Goal: Task Accomplishment & Management: Complete application form

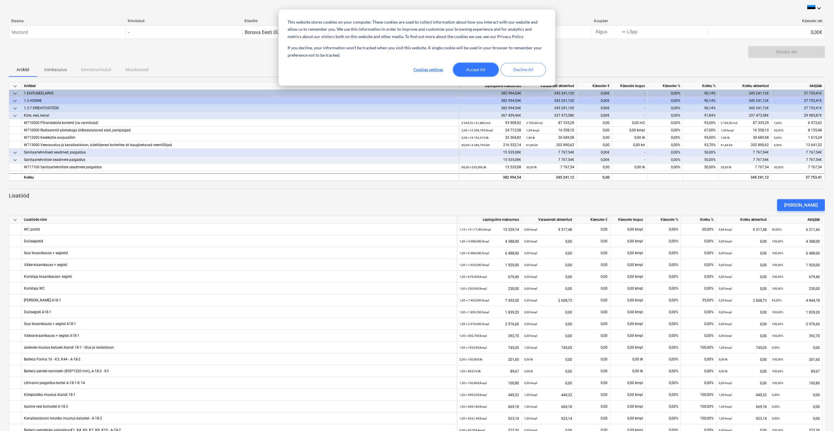
click at [479, 70] on button "Accept All" at bounding box center [475, 70] width 45 height 14
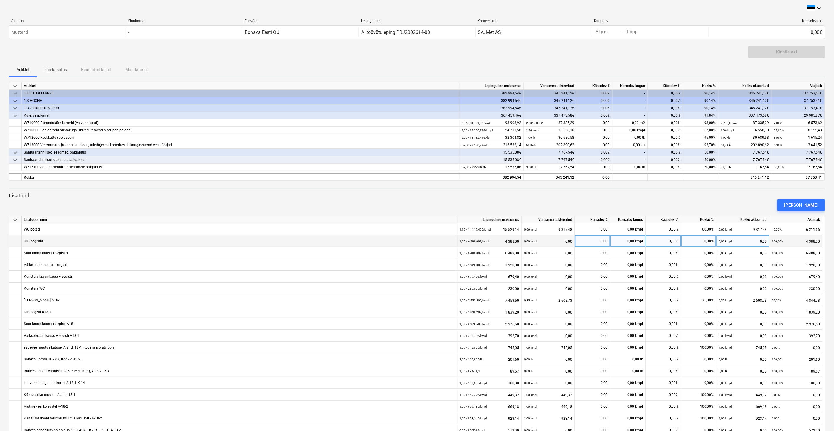
click at [628, 243] on div "0,00 kmpl" at bounding box center [628, 241] width 35 height 12
type input "22"
click at [629, 251] on div "0,00 kmpl" at bounding box center [628, 253] width 35 height 12
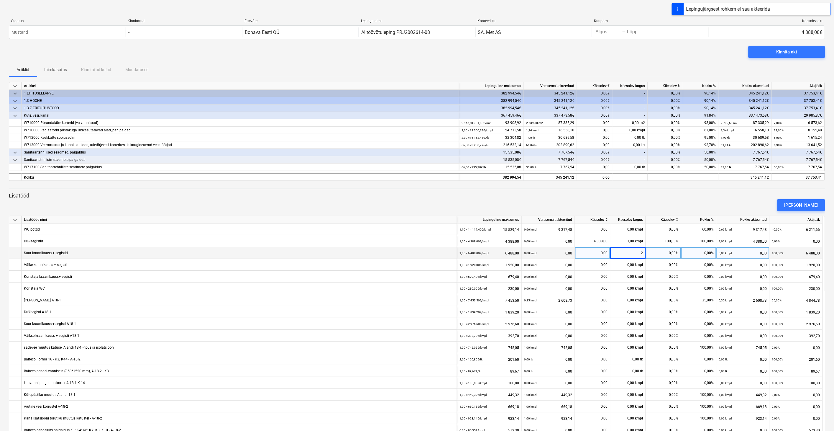
type input "22"
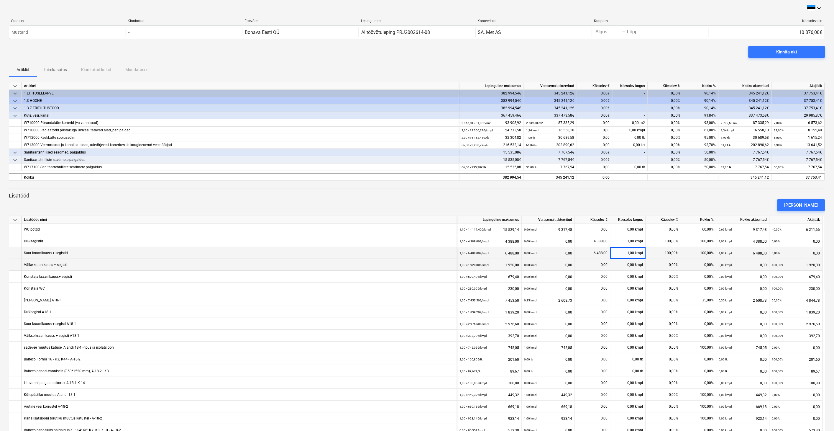
click at [627, 263] on div "0,00 kmpl" at bounding box center [628, 265] width 35 height 12
click at [627, 290] on div "0,00 kmpl" at bounding box center [628, 288] width 35 height 12
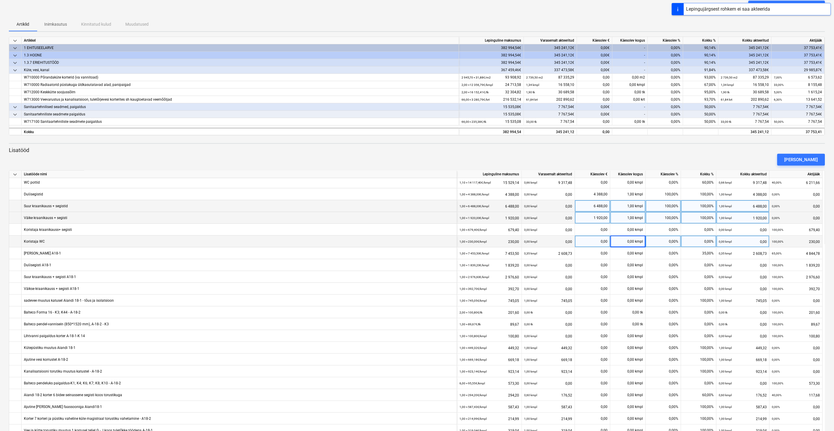
scroll to position [66, 0]
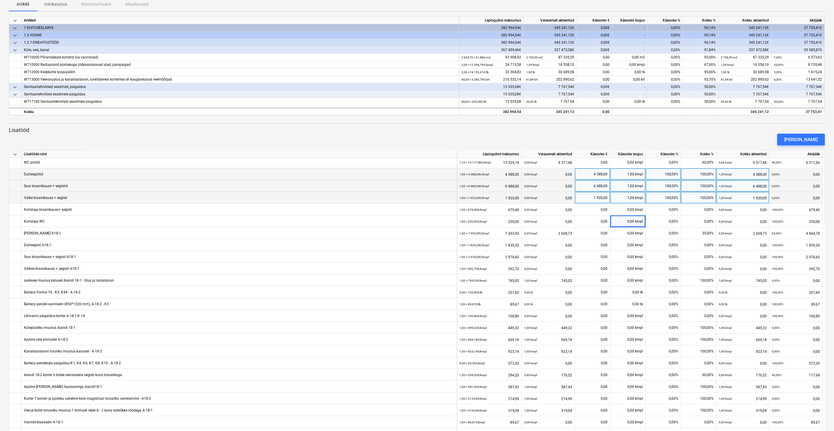
click at [626, 177] on div "1,00 kmpl" at bounding box center [628, 174] width 35 height 12
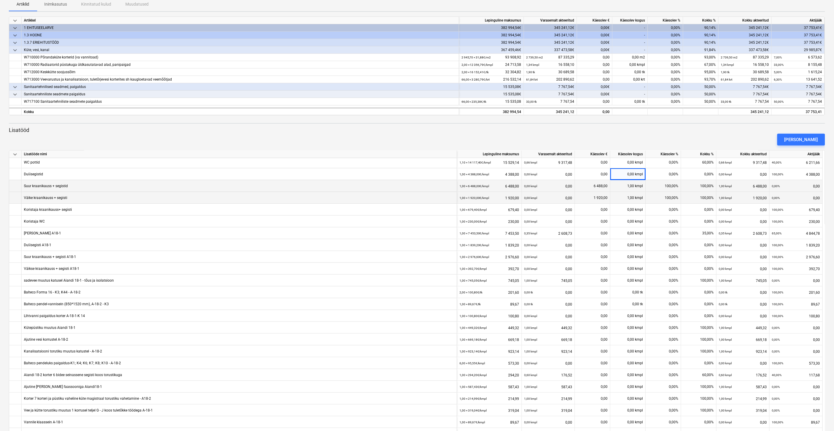
click at [630, 186] on font "1,00" at bounding box center [631, 186] width 7 height 4
click at [629, 195] on div "1,00 kmpl" at bounding box center [628, 198] width 35 height 12
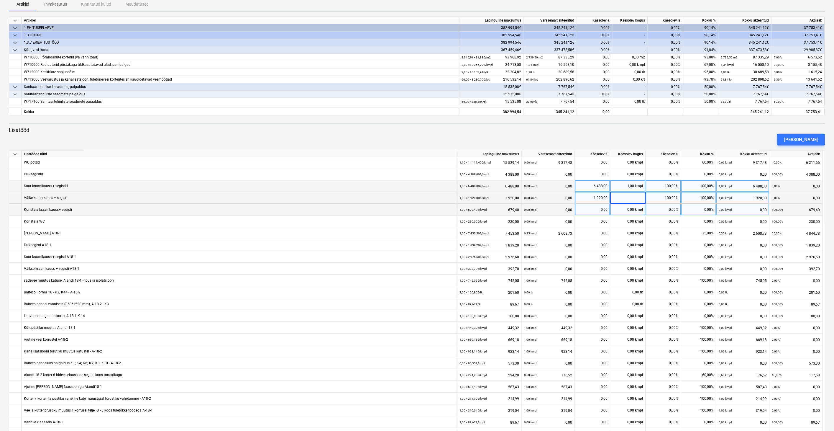
click at [628, 213] on div "0,00 kmpl" at bounding box center [628, 210] width 35 height 12
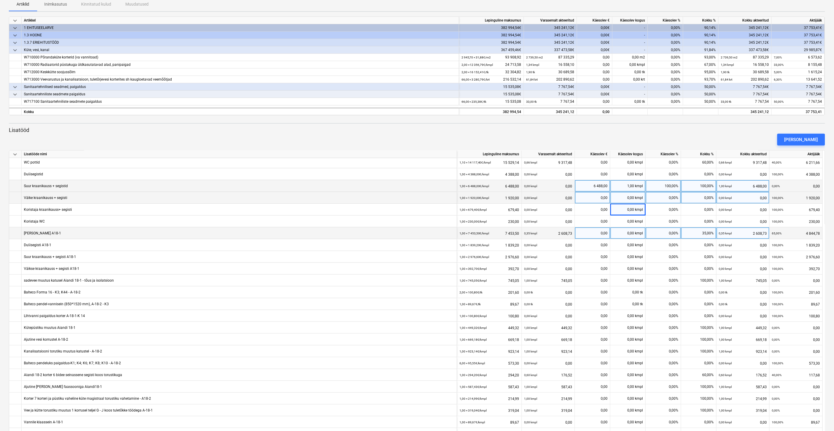
click at [666, 234] on div "0,00%" at bounding box center [663, 233] width 35 height 12
type input "50"
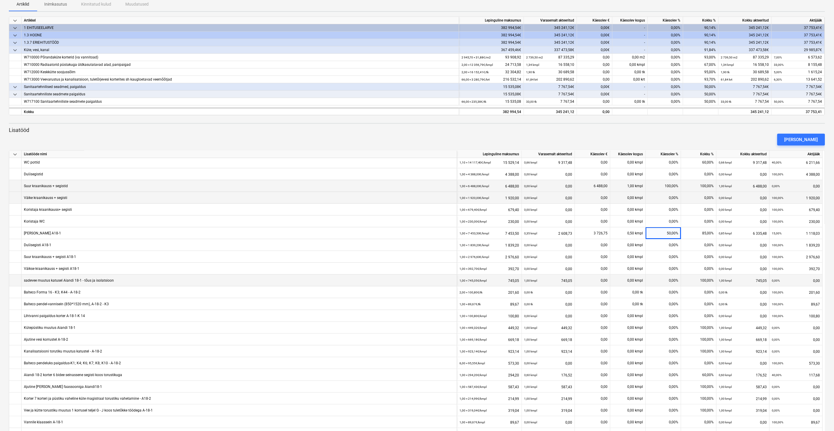
click at [668, 278] on div "0,00%" at bounding box center [663, 280] width 35 height 12
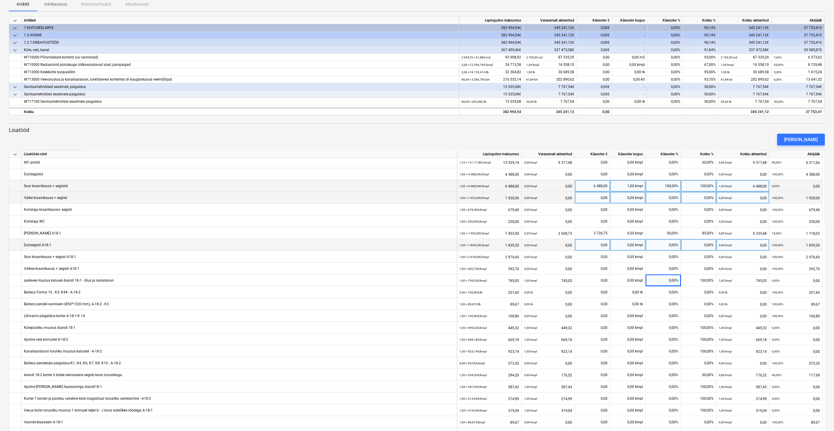
click at [663, 245] on div "0,00%" at bounding box center [663, 245] width 35 height 12
type input "90"
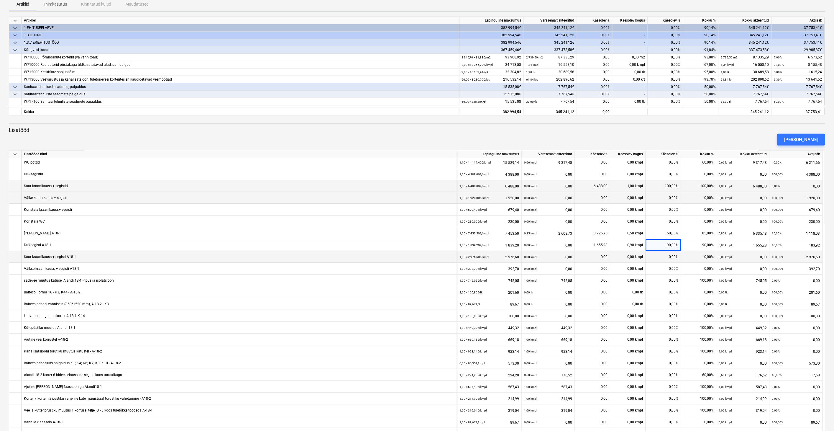
click at [658, 256] on div "0,00%" at bounding box center [663, 257] width 35 height 12
type input "90"
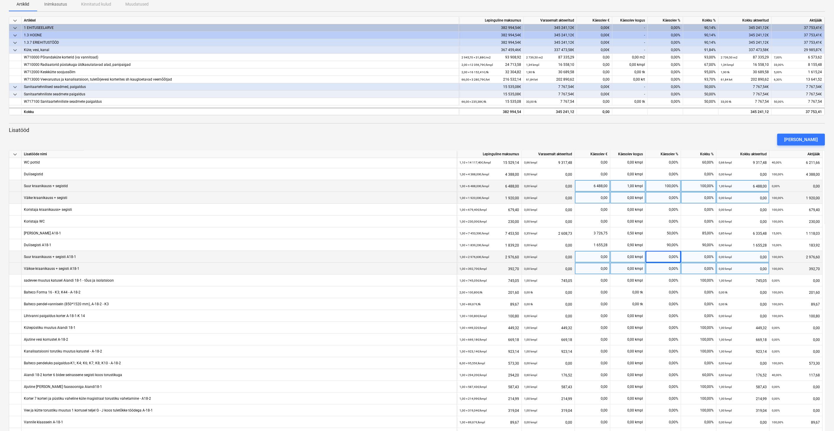
click at [663, 268] on div "0,00%" at bounding box center [663, 269] width 35 height 12
type input "100"
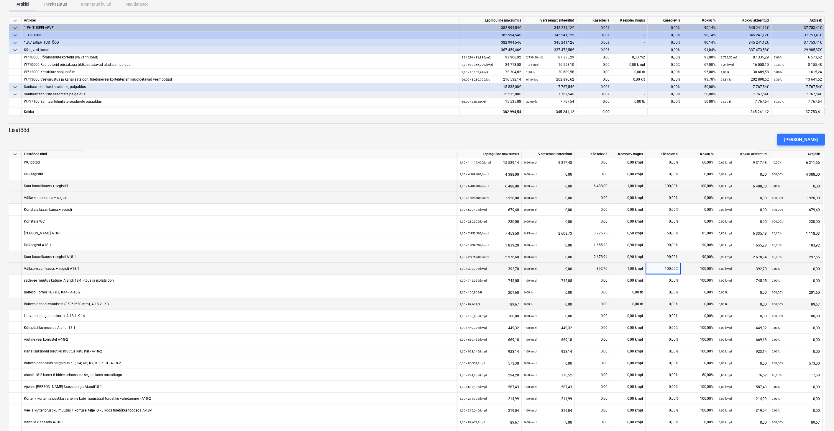
click at [668, 298] on div "0,00%" at bounding box center [663, 304] width 35 height 12
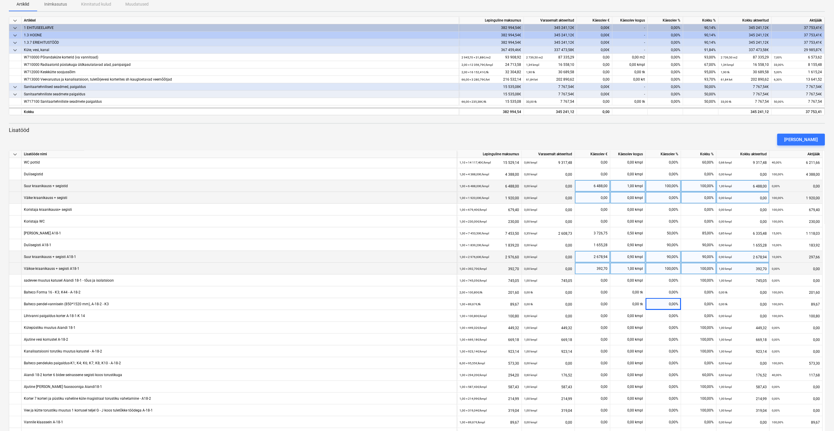
click at [670, 269] on div "100,00%" at bounding box center [663, 269] width 35 height 12
type input "90"
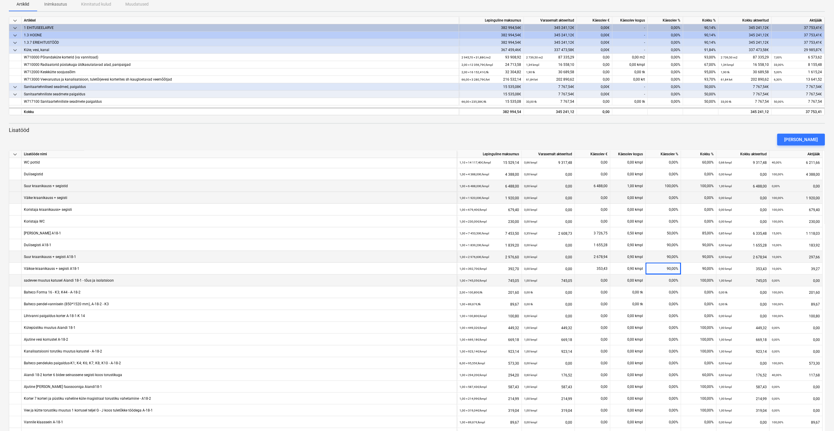
click at [666, 280] on div "0,00%" at bounding box center [663, 280] width 35 height 12
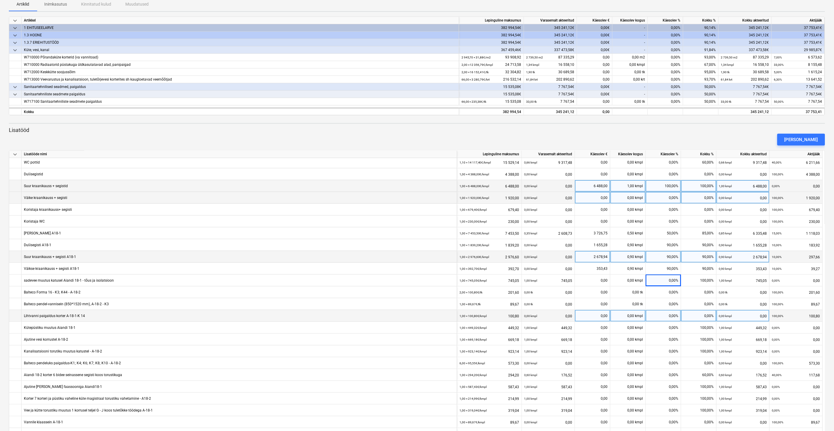
click at [663, 314] on div "0,00%" at bounding box center [663, 316] width 35 height 12
type input "90"
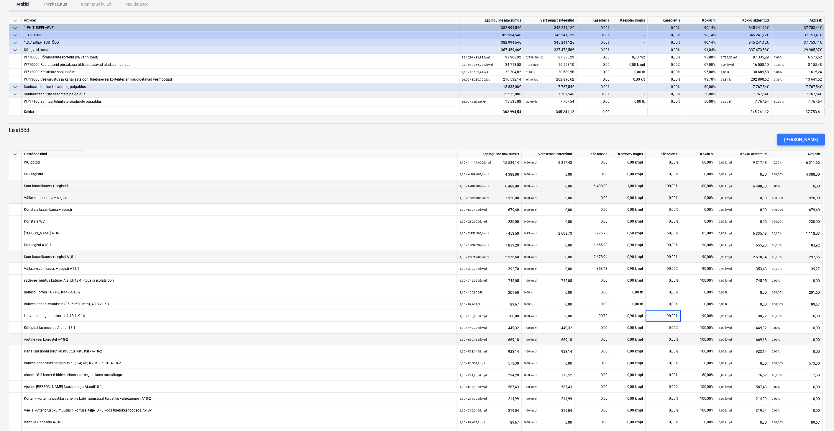
click at [660, 339] on div "0,00%" at bounding box center [663, 339] width 35 height 12
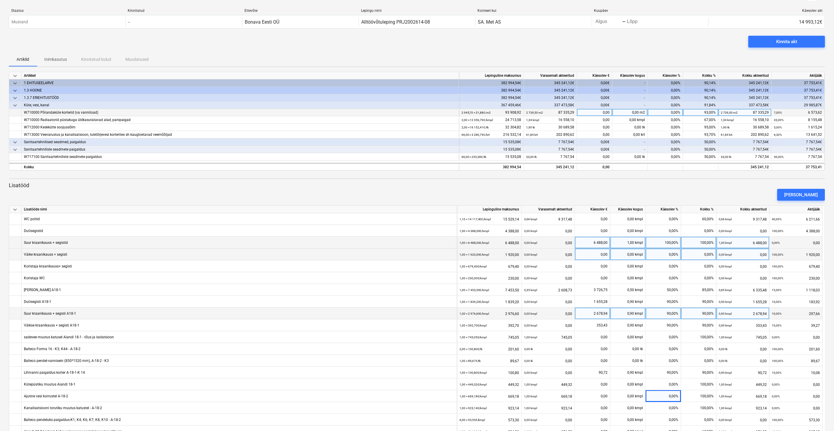
scroll to position [0, 0]
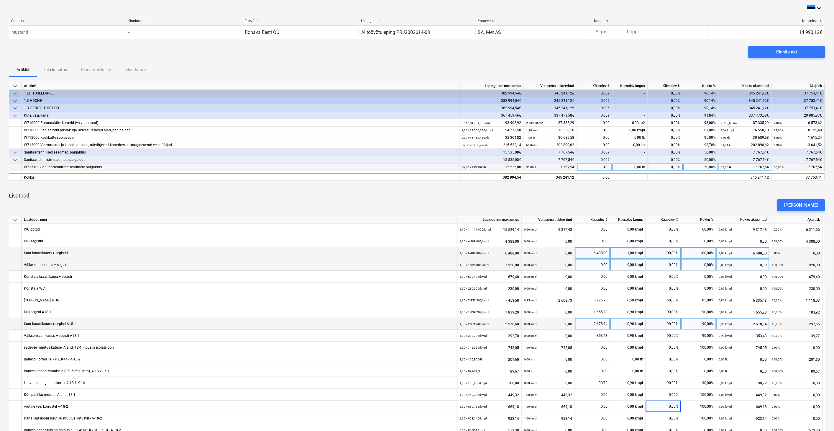
click at [674, 167] on div "0,00%" at bounding box center [665, 166] width 35 height 7
click at [603, 165] on div "0,00" at bounding box center [594, 166] width 35 height 7
type input "2"
type input "1000"
click at [624, 220] on div "Käesolev kogus" at bounding box center [628, 219] width 35 height 7
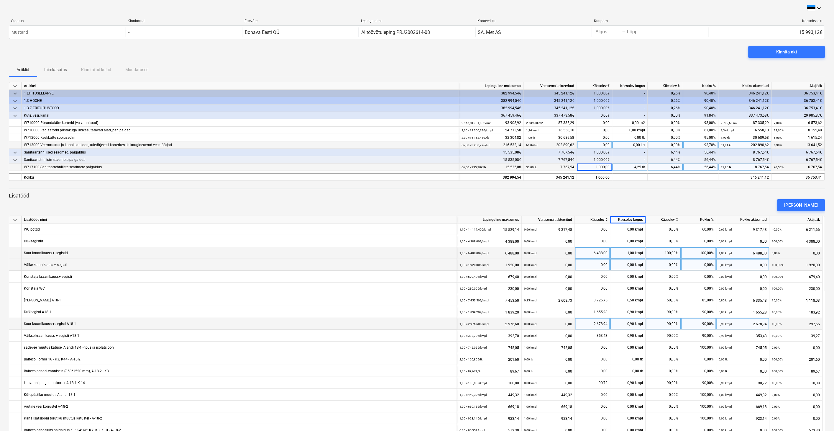
click at [678, 144] on div "0,00%" at bounding box center [665, 144] width 35 height 7
type input "2"
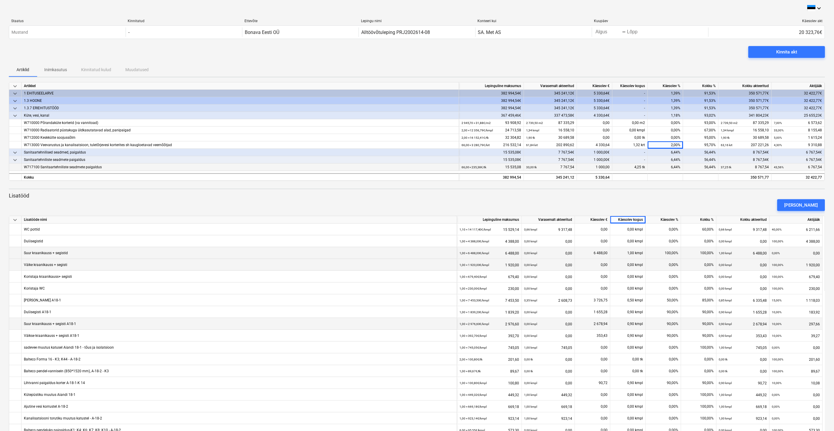
click at [672, 181] on div at bounding box center [417, 183] width 817 height 5
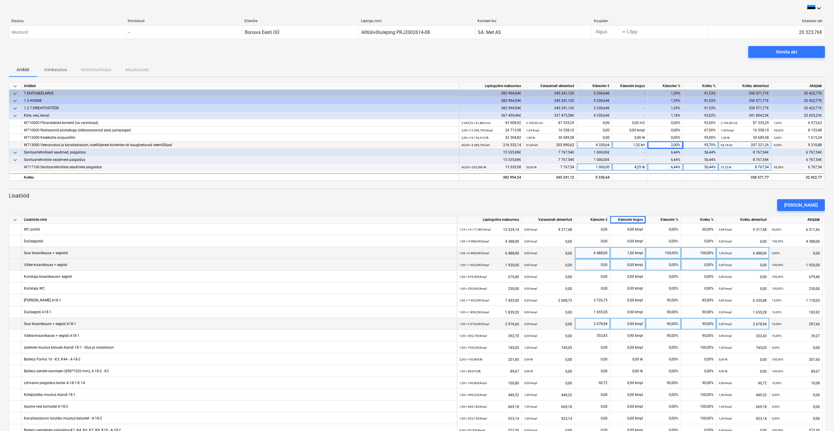
click at [675, 145] on div "2,00%" at bounding box center [665, 144] width 35 height 7
type input "0"
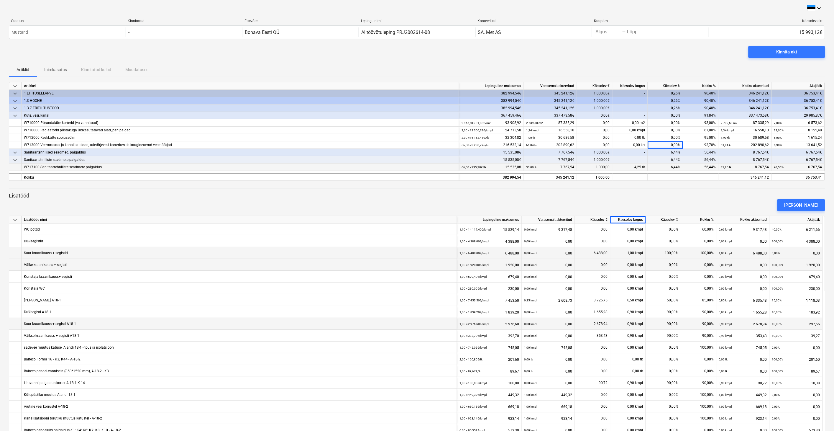
click at [679, 193] on p "Lisatööd" at bounding box center [417, 195] width 817 height 7
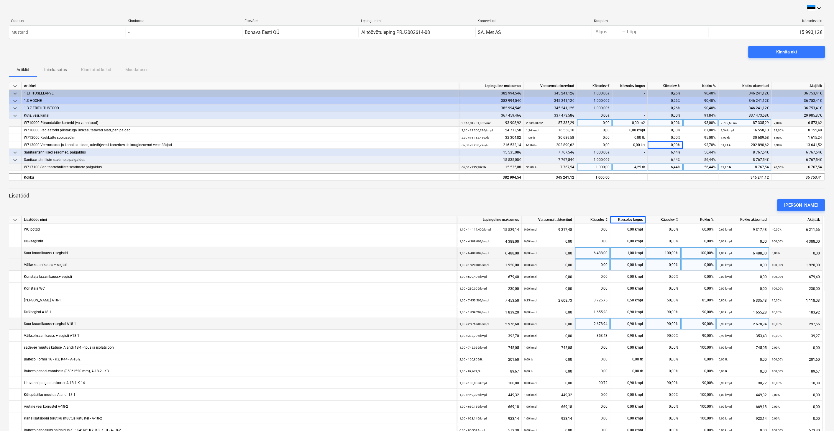
click at [677, 122] on div "0,00%" at bounding box center [665, 122] width 35 height 7
type input "2"
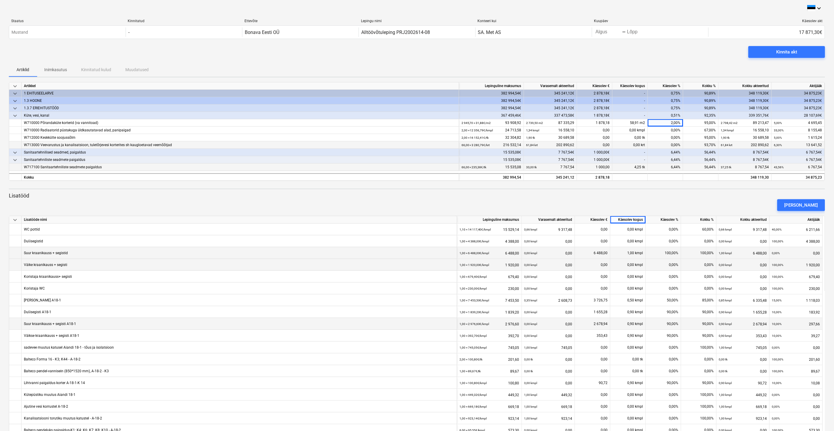
click at [679, 146] on div "0,00%" at bounding box center [665, 144] width 35 height 7
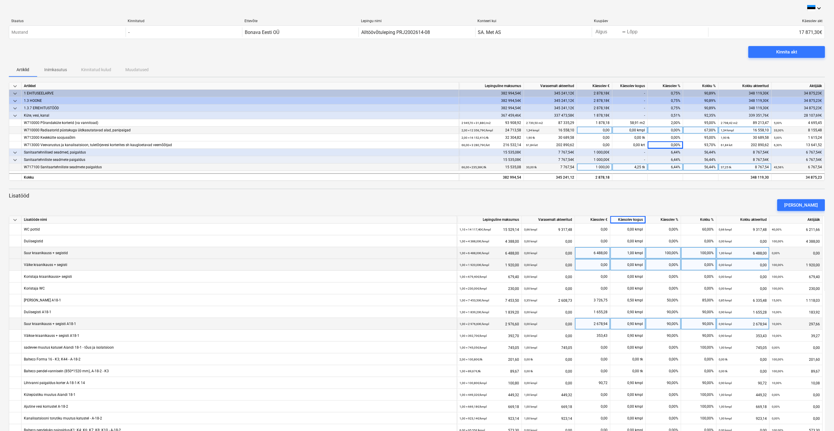
click at [675, 130] on div "0,00%" at bounding box center [665, 130] width 35 height 7
type input "10"
click at [677, 164] on div "6,44%" at bounding box center [665, 166] width 35 height 7
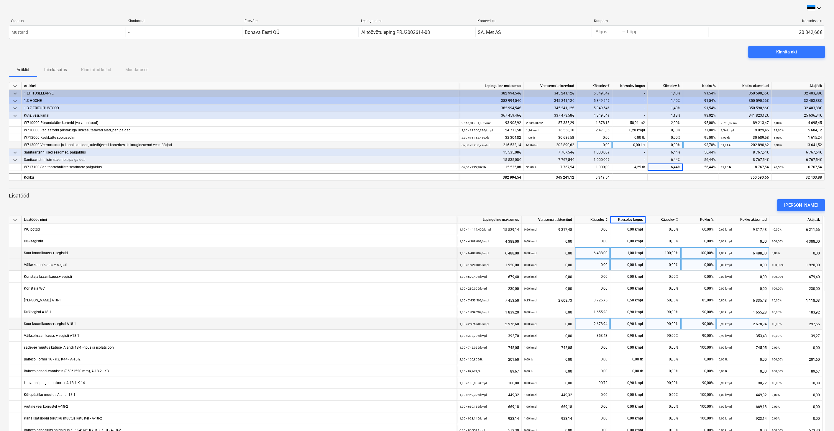
click at [675, 145] on div "0,00%" at bounding box center [665, 144] width 35 height 7
type input "2"
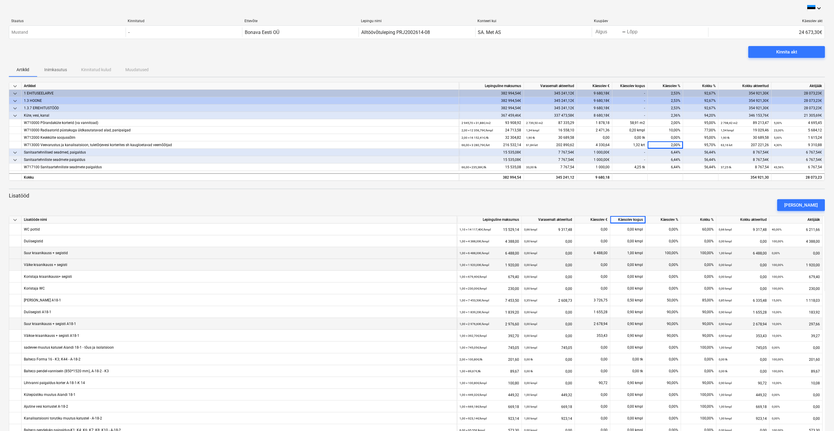
click at [683, 191] on div "keyboard_arrow_down Artikkel Lepinguline [PERSON_NAME] akteeritud Käesolev € Kä…" at bounding box center [417, 299] width 817 height 435
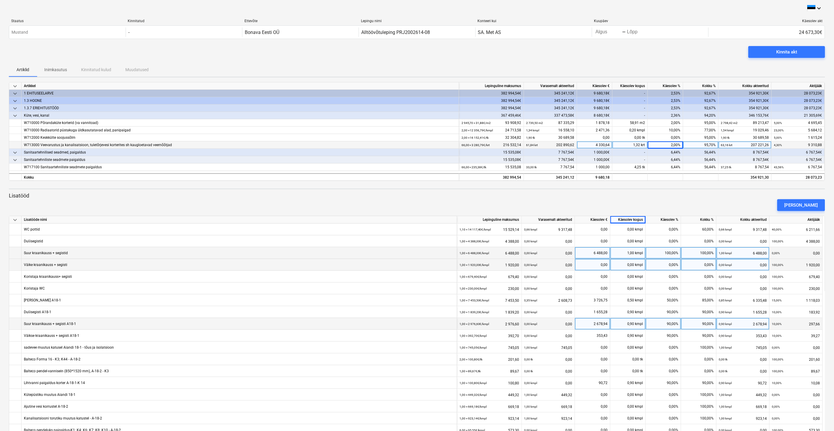
click at [677, 144] on div "2,00%" at bounding box center [665, 144] width 35 height 7
type input "1"
click at [676, 182] on div at bounding box center [417, 183] width 817 height 5
click at [771, 54] on span "Kinnita akt" at bounding box center [787, 52] width 63 height 8
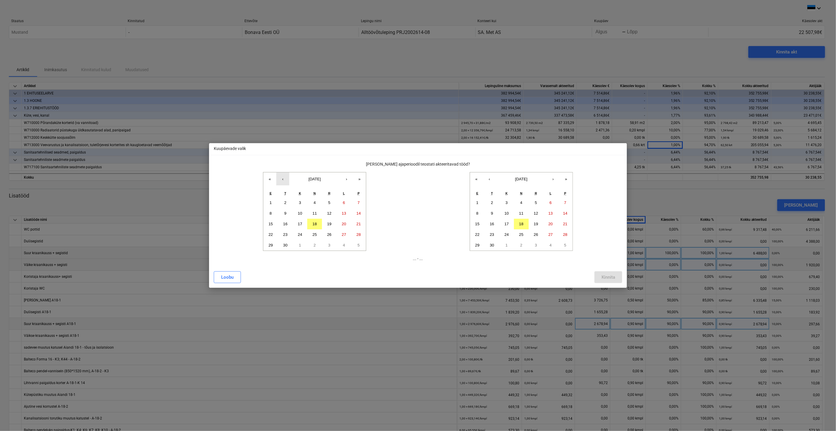
click at [284, 179] on button "‹" at bounding box center [282, 178] width 13 height 13
click at [271, 234] on abbr "18" at bounding box center [271, 234] width 4 height 4
click at [476, 235] on button "22" at bounding box center [477, 234] width 15 height 11
click at [613, 271] on button "Kinnita" at bounding box center [609, 277] width 28 height 12
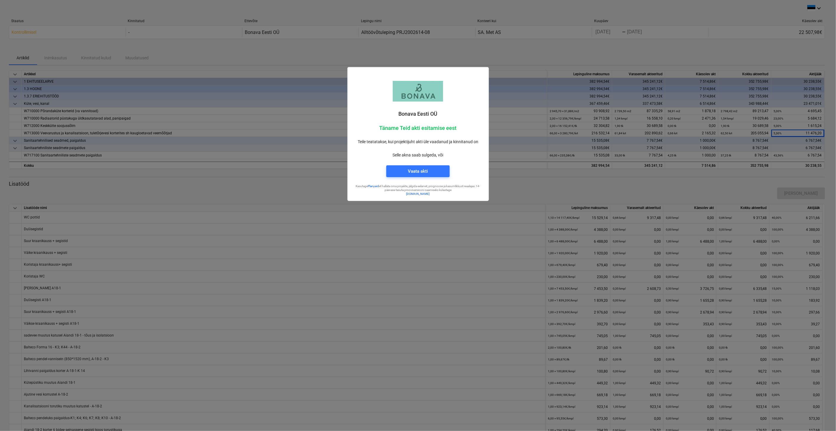
click at [436, 173] on span "Vaata akti" at bounding box center [418, 171] width 49 height 8
